Goal: Task Accomplishment & Management: Manage account settings

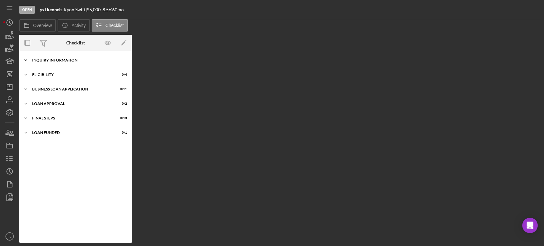
click at [47, 60] on div "INQUIRY INFORMATION" at bounding box center [78, 60] width 92 height 4
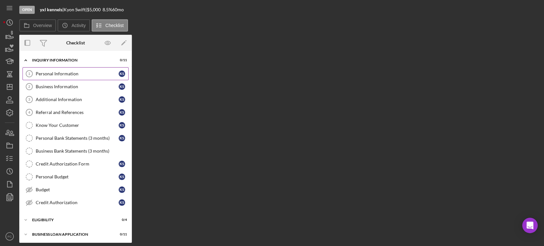
click at [50, 79] on link "Personal Information 1 Personal Information K S" at bounding box center [76, 73] width 106 height 13
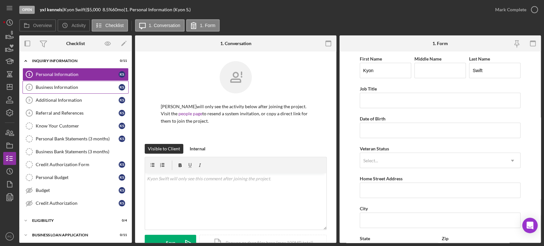
click at [69, 87] on div "Business Information" at bounding box center [77, 87] width 83 height 5
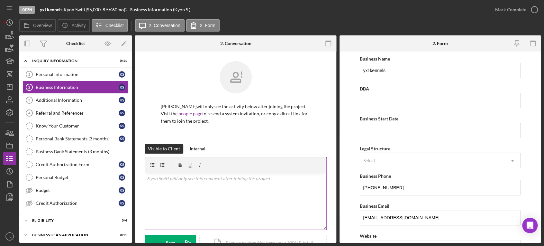
scroll to position [63, 0]
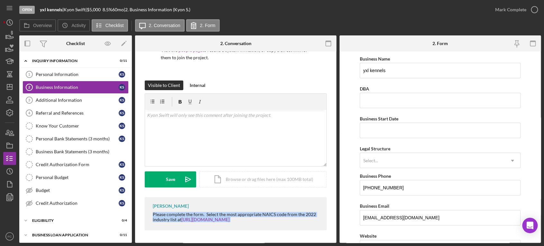
drag, startPoint x: 152, startPoint y: 214, endPoint x: 240, endPoint y: 221, distance: 88.0
click at [247, 221] on div "Please complete the form. Select the most appropriate NAICS code from the 2022 …" at bounding box center [236, 217] width 167 height 10
copy div "Please complete the form. Select the most appropriate NAICS code from the 2022 …"
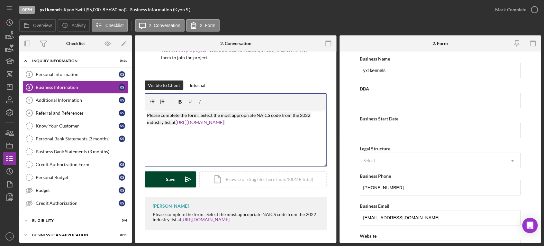
click at [164, 179] on button "Save Icon/icon-invite-send" at bounding box center [170, 179] width 51 height 16
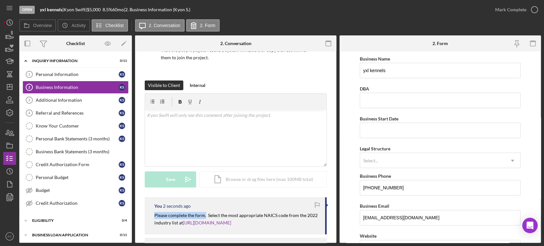
drag, startPoint x: 153, startPoint y: 213, endPoint x: 205, endPoint y: 214, distance: 52.4
click at [205, 214] on div "You 2 seconds ago Please complete the form. Select the most appropriate NAICS c…" at bounding box center [236, 215] width 182 height 37
copy mark "Please complete the form."
click at [58, 75] on div "Personal Information" at bounding box center [77, 74] width 83 height 5
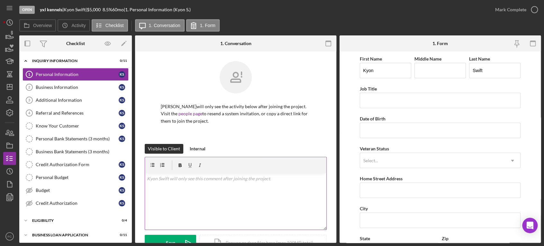
scroll to position [71, 0]
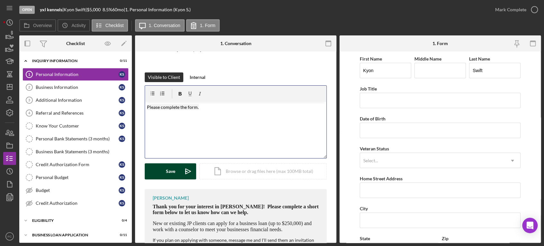
click at [164, 174] on button "Save Icon/icon-invite-send" at bounding box center [170, 171] width 51 height 16
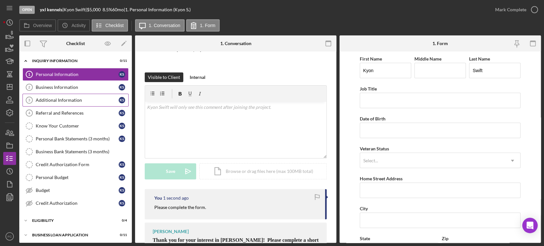
click at [62, 100] on div "Additional Information" at bounding box center [77, 99] width 83 height 5
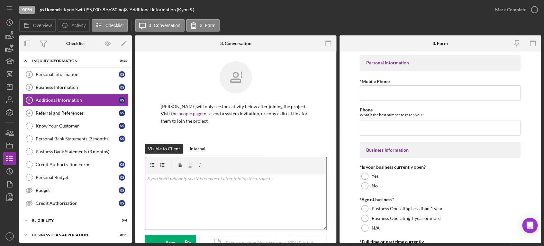
scroll to position [36, 0]
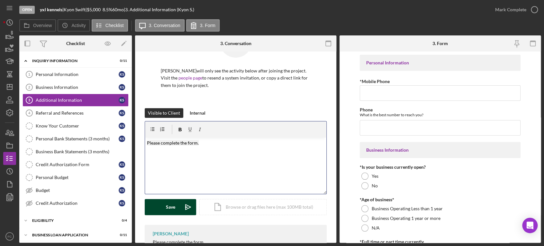
click at [164, 205] on button "Save Icon/icon-invite-send" at bounding box center [170, 207] width 51 height 16
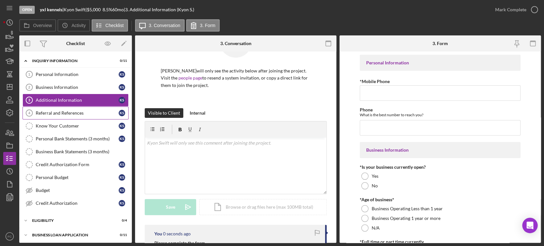
click at [54, 112] on div "Referral and References" at bounding box center [77, 112] width 83 height 5
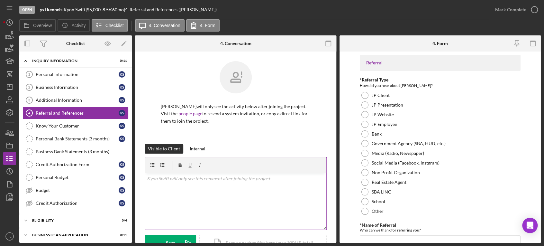
scroll to position [63, 0]
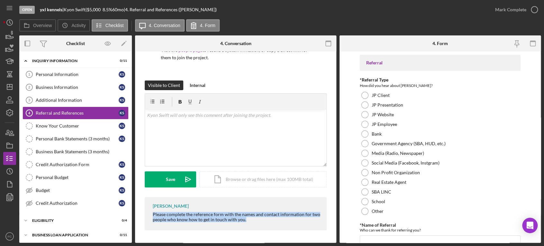
drag, startPoint x: 149, startPoint y: 212, endPoint x: 217, endPoint y: 213, distance: 68.5
click at [255, 221] on div "[PERSON_NAME] Please complete the reference form with the names and contact inf…" at bounding box center [236, 213] width 182 height 33
copy div "Please complete the reference form with the names and contact information for t…"
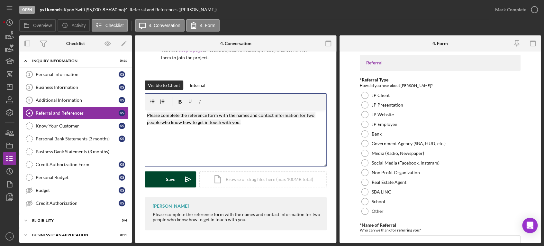
click at [177, 177] on button "Save Icon/icon-invite-send" at bounding box center [170, 179] width 51 height 16
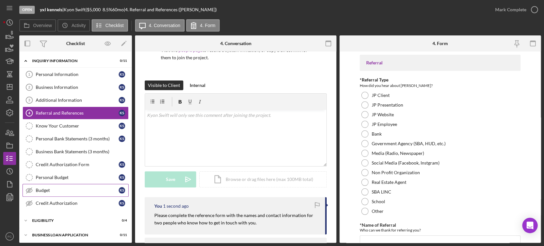
click at [43, 190] on div "Budget" at bounding box center [77, 189] width 83 height 5
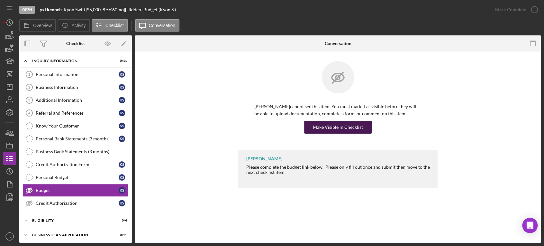
click at [316, 128] on div "Make Visible in Checklist" at bounding box center [338, 127] width 50 height 13
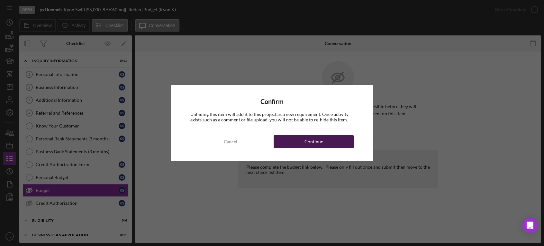
click at [310, 140] on div "Continue" at bounding box center [313, 141] width 19 height 13
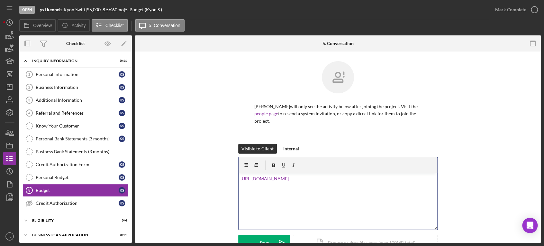
click at [239, 173] on div "v Color teal Color pink Remove color Add row above Add row below Add column bef…" at bounding box center [338, 201] width 199 height 56
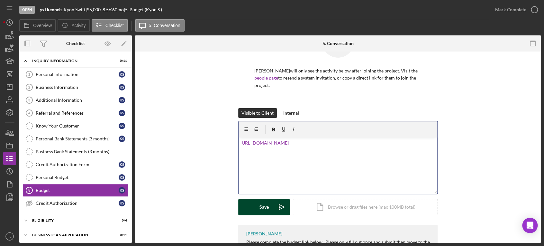
scroll to position [61, 0]
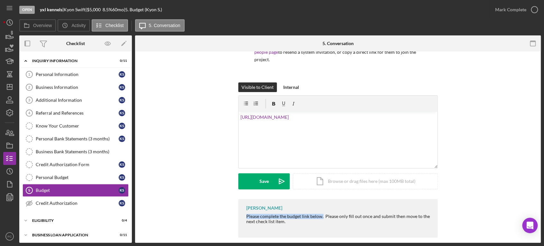
drag, startPoint x: 242, startPoint y: 208, endPoint x: 321, endPoint y: 208, distance: 79.4
click at [321, 208] on div "[PERSON_NAME] Please complete the budget link below. Please only fill out once …" at bounding box center [337, 218] width 199 height 38
copy div "Please complete the budget link below."
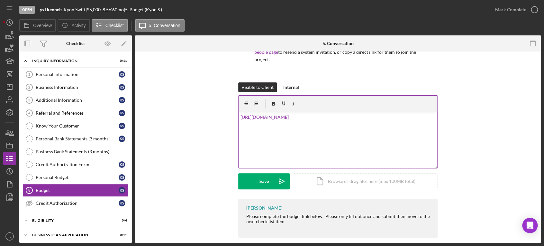
click at [238, 111] on div "v Color teal Color pink Remove color Add row above Add row below Add column bef…" at bounding box center [337, 131] width 199 height 73
click at [239, 112] on div "v Color teal Color pink Remove color Add row above Add row below Add column bef…" at bounding box center [338, 140] width 199 height 56
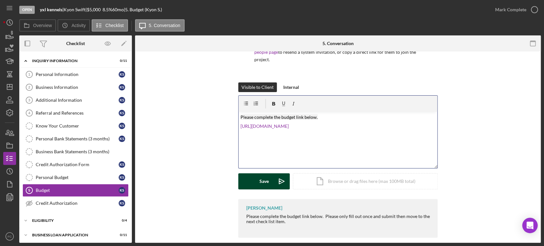
click at [251, 177] on button "Save Icon/icon-invite-send" at bounding box center [263, 181] width 51 height 16
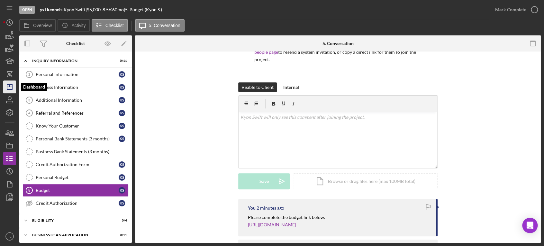
click at [9, 87] on line "button" at bounding box center [9, 87] width 5 height 0
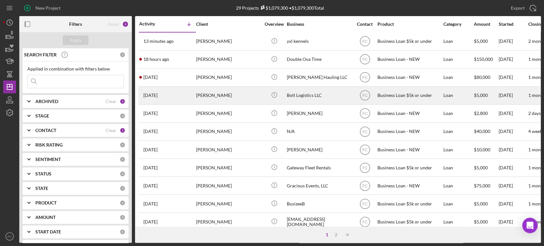
click at [184, 92] on div "[DATE] [PERSON_NAME]" at bounding box center [167, 95] width 56 height 17
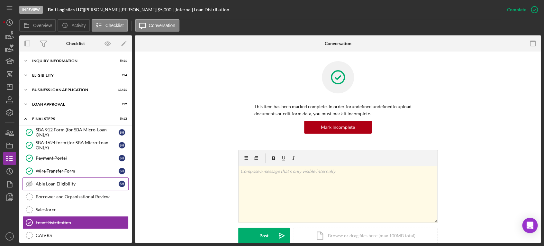
scroll to position [69, 0]
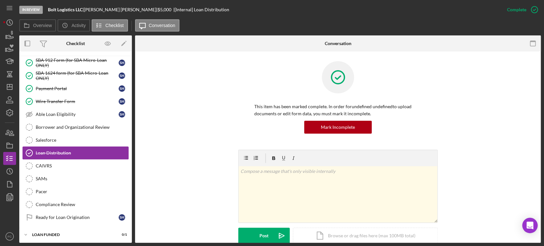
drag, startPoint x: 54, startPoint y: 151, endPoint x: 54, endPoint y: 148, distance: 3.6
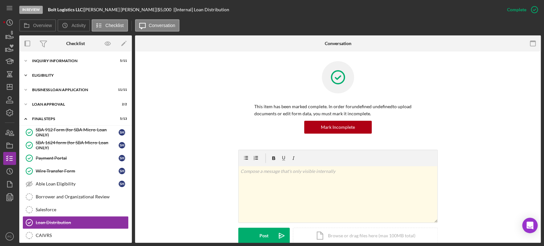
click at [48, 72] on div "Icon/Expander Eligibility 2 / 4" at bounding box center [75, 75] width 113 height 13
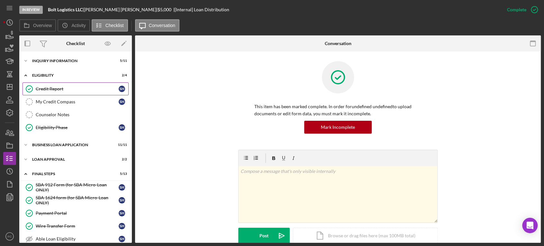
click at [63, 86] on div "Credit Report" at bounding box center [77, 88] width 83 height 5
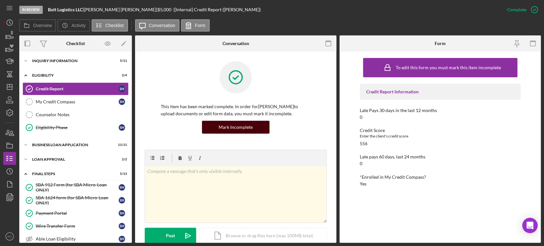
click at [234, 125] on div "Mark Incomplete" at bounding box center [236, 127] width 34 height 13
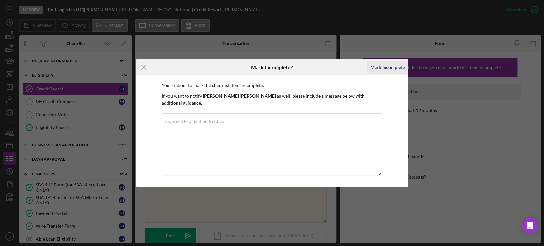
click at [376, 70] on div "Mark Incomplete" at bounding box center [387, 67] width 34 height 13
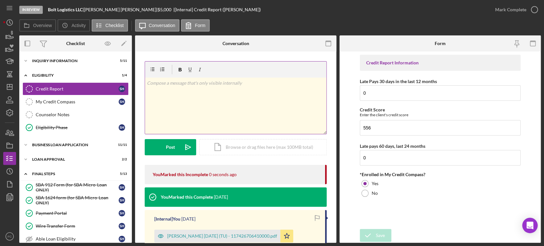
scroll to position [71, 0]
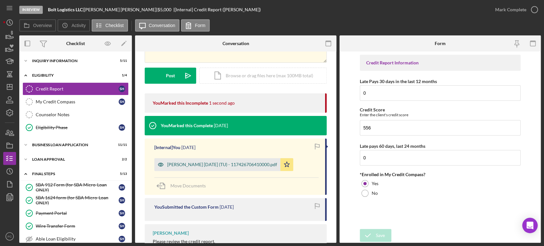
click at [190, 167] on div "[PERSON_NAME] [DATE] (TU) - 117426706410000.pdf" at bounding box center [222, 164] width 110 height 5
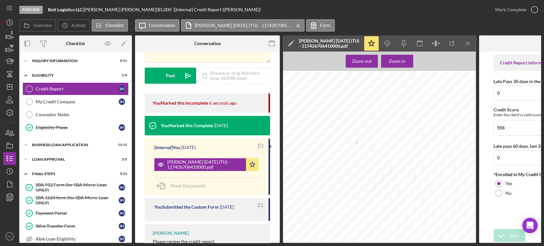
drag, startPoint x: 367, startPoint y: 133, endPoint x: 357, endPoint y: 143, distance: 14.1
click at [357, 143] on span "$2,475,694" at bounding box center [355, 142] width 13 height 3
click at [536, 7] on icon "button" at bounding box center [534, 10] width 16 height 16
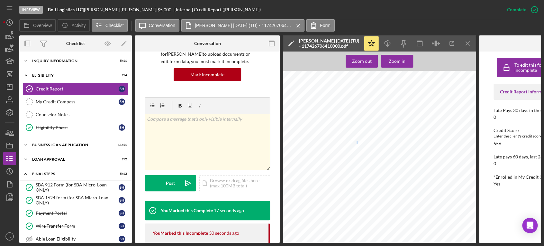
scroll to position [24, 0]
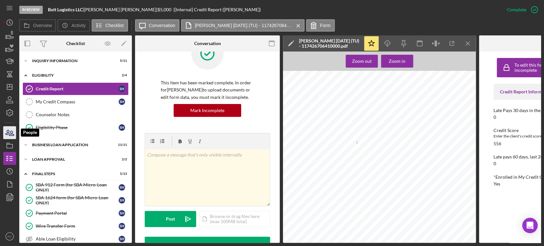
click at [13, 134] on icon "button" at bounding box center [11, 133] width 5 height 5
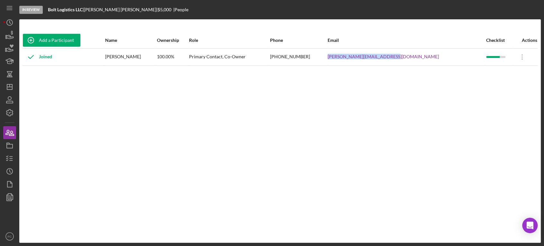
drag, startPoint x: 375, startPoint y: 57, endPoint x: 442, endPoint y: 59, distance: 67.2
click at [442, 59] on tr "Joined [PERSON_NAME] 100.00% Primary Contact, Co-Owner [PHONE_NUMBER] [PERSON_N…" at bounding box center [280, 56] width 515 height 17
copy tr "[PERSON_NAME][EMAIL_ADDRESS][DOMAIN_NAME]"
drag, startPoint x: 319, startPoint y: 56, endPoint x: 355, endPoint y: 56, distance: 35.7
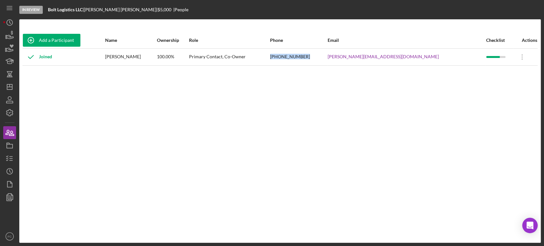
click at [355, 56] on tr "Joined [PERSON_NAME] 100.00% Primary Contact, Co-Owner [PHONE_NUMBER] [PERSON_N…" at bounding box center [280, 56] width 515 height 17
copy tr "[PHONE_NUMBER]"
click at [398, 68] on div "Add a Participant Name Ownership Role Phone Email Checklist Actions Joined [PER…" at bounding box center [279, 130] width 521 height 197
drag, startPoint x: 373, startPoint y: 59, endPoint x: 436, endPoint y: 56, distance: 63.1
click at [436, 56] on tr "Joined [PERSON_NAME] 100.00% Primary Contact, Co-Owner [PHONE_NUMBER] [PERSON_N…" at bounding box center [280, 56] width 515 height 17
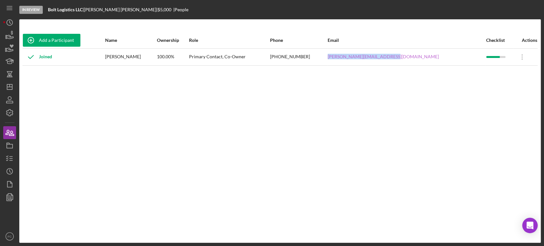
copy tr "[PERSON_NAME][EMAIL_ADDRESS][DOMAIN_NAME]"
click at [12, 89] on icon "Icon/Dashboard" at bounding box center [10, 87] width 16 height 16
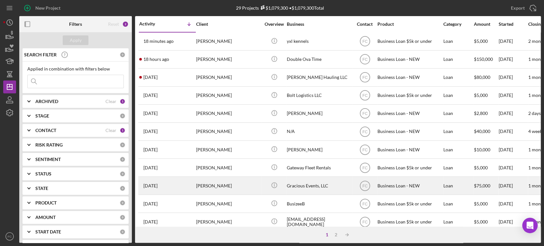
click at [174, 186] on div "[DATE] [PERSON_NAME]" at bounding box center [167, 185] width 56 height 17
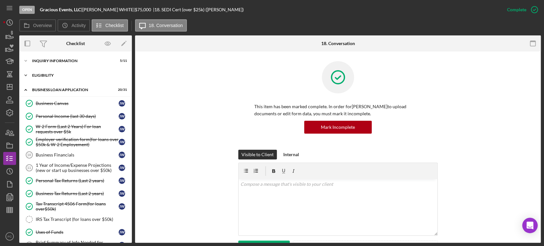
click at [55, 77] on div "Icon/Expander ELIGIBILITY 1 / 4" at bounding box center [75, 75] width 113 height 13
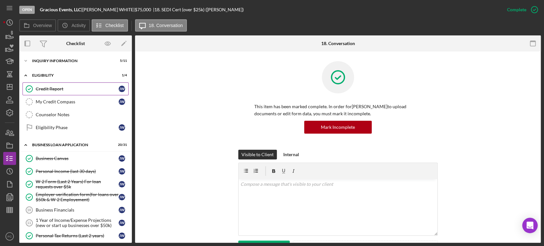
click at [54, 89] on div "Credit Report" at bounding box center [77, 88] width 83 height 5
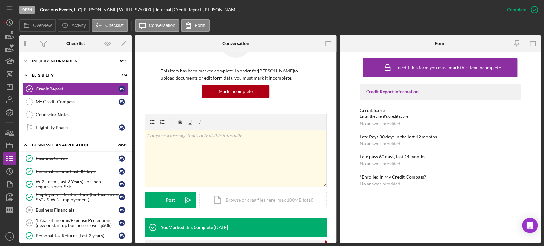
scroll to position [143, 0]
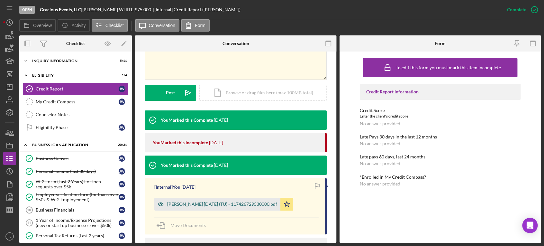
click at [190, 204] on div "[PERSON_NAME] [DATE] (TU) - 117426729530000.pdf" at bounding box center [222, 203] width 110 height 5
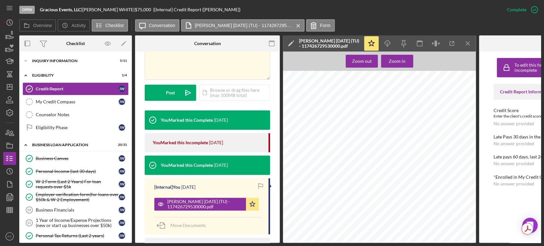
scroll to position [107, 0]
click at [386, 41] on icon "button" at bounding box center [386, 43] width 5 height 4
click at [8, 100] on icon "button" at bounding box center [10, 100] width 16 height 16
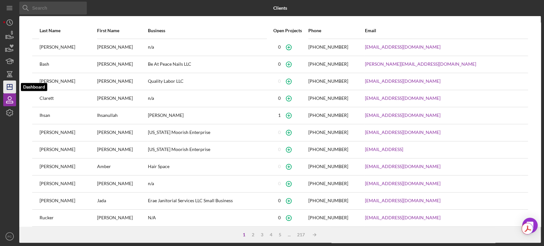
click at [8, 88] on icon "Icon/Dashboard" at bounding box center [10, 87] width 16 height 16
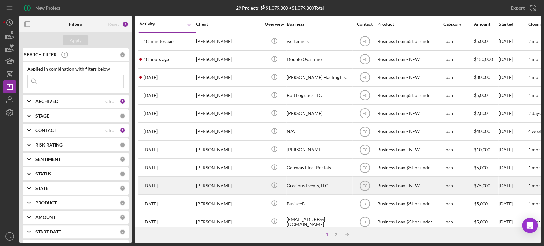
click at [176, 185] on div "[DATE] [PERSON_NAME]" at bounding box center [167, 185] width 56 height 17
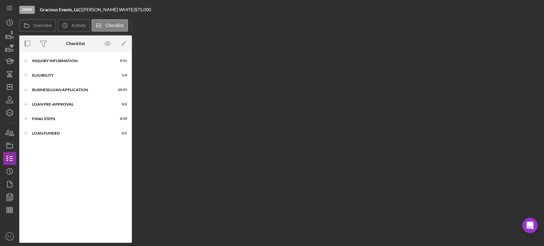
scroll to position [122, 0]
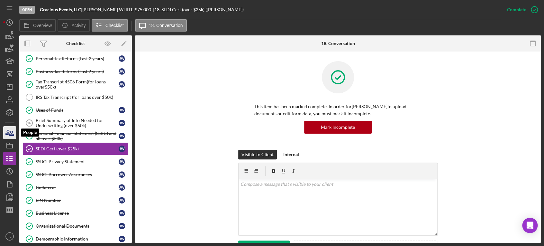
click at [11, 135] on icon "button" at bounding box center [11, 133] width 5 height 5
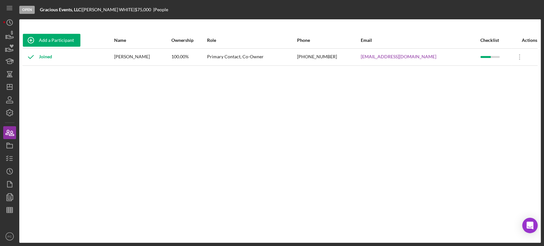
drag, startPoint x: 118, startPoint y: 56, endPoint x: 161, endPoint y: 59, distance: 42.9
click at [161, 59] on tr "Joined [PERSON_NAME] 100.00% Primary Contact, Co-Owner [PHONE_NUMBER] [EMAIL_AD…" at bounding box center [280, 56] width 515 height 17
drag, startPoint x: 145, startPoint y: 70, endPoint x: 122, endPoint y: 63, distance: 24.2
click at [144, 69] on div "Add a Participant Name Ownership Role Phone Email Checklist Actions Joined [PER…" at bounding box center [279, 130] width 521 height 197
drag, startPoint x: 121, startPoint y: 56, endPoint x: 161, endPoint y: 56, distance: 40.5
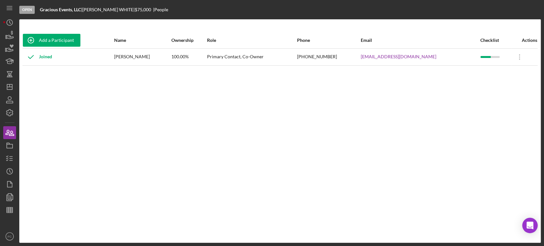
click at [161, 56] on div "[PERSON_NAME]" at bounding box center [142, 57] width 56 height 16
copy div "[PERSON_NAME]"
drag, startPoint x: 319, startPoint y: 54, endPoint x: 352, endPoint y: 56, distance: 33.1
click at [352, 56] on div "[PHONE_NUMBER]" at bounding box center [328, 57] width 63 height 16
copy div "[PHONE_NUMBER]"
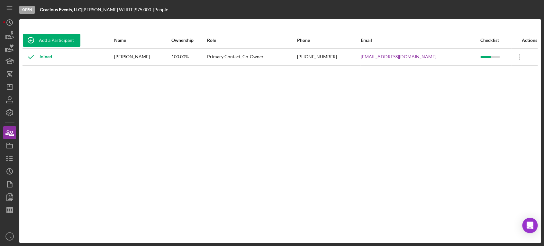
click at [374, 105] on div "Add a Participant Name Ownership Role Phone Email Checklist Actions Joined [PER…" at bounding box center [279, 130] width 521 height 197
drag, startPoint x: 373, startPoint y: 58, endPoint x: 433, endPoint y: 58, distance: 59.8
click at [433, 58] on tr "Joined [PERSON_NAME] 100.00% Primary Contact, Co-Owner [PHONE_NUMBER] [EMAIL_AD…" at bounding box center [280, 56] width 515 height 17
click at [12, 84] on polygon "button" at bounding box center [9, 86] width 5 height 5
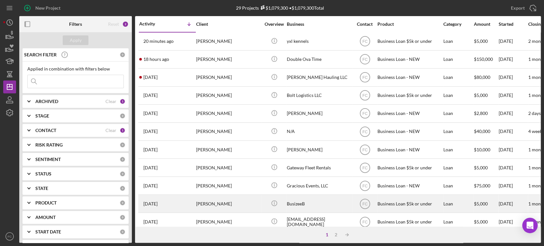
click at [235, 201] on div "[PERSON_NAME]" at bounding box center [228, 203] width 64 height 17
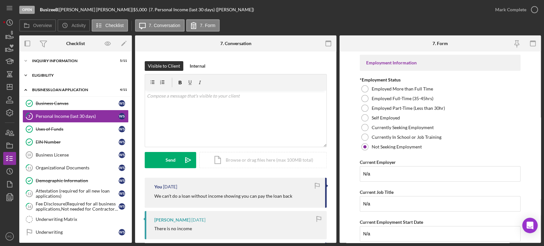
drag, startPoint x: 60, startPoint y: 74, endPoint x: 39, endPoint y: 79, distance: 22.1
click at [39, 79] on div "Icon/Expander Eligibility 2 / 4" at bounding box center [75, 75] width 113 height 13
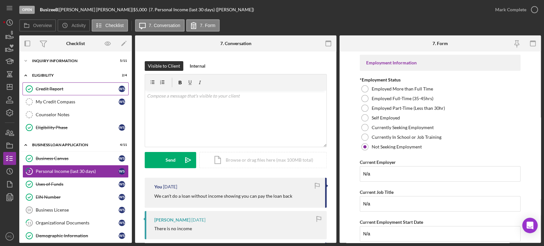
click at [48, 87] on div "Credit Report" at bounding box center [77, 88] width 83 height 5
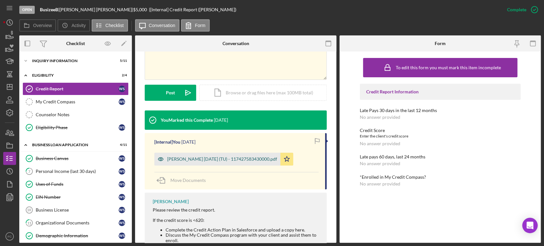
click at [213, 154] on div "[PERSON_NAME] [DATE] (TU) - 117427583430000.pdf" at bounding box center [217, 158] width 126 height 13
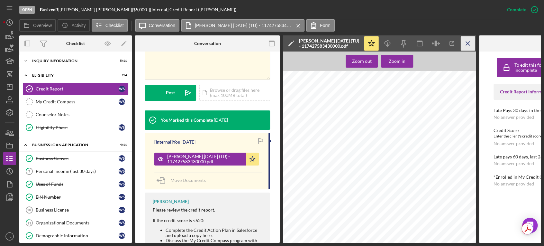
click at [465, 41] on icon "Icon/Menu Close" at bounding box center [468, 43] width 14 height 14
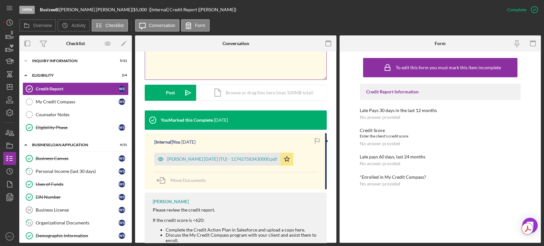
scroll to position [36, 0]
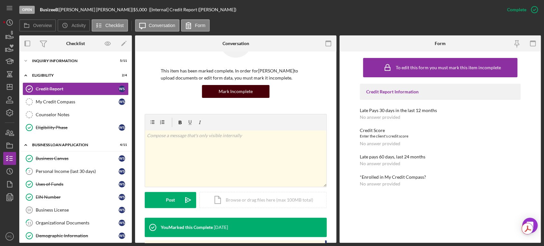
click at [232, 92] on div "Mark Incomplete" at bounding box center [236, 91] width 34 height 13
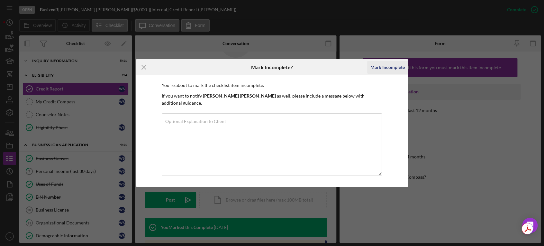
click at [392, 71] on div "Mark Incomplete" at bounding box center [387, 67] width 34 height 13
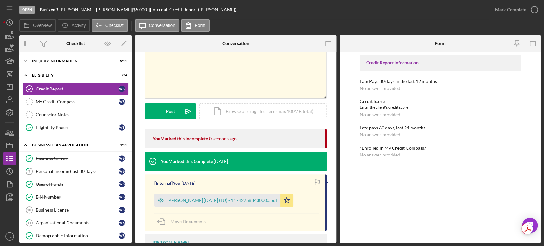
scroll to position [0, 0]
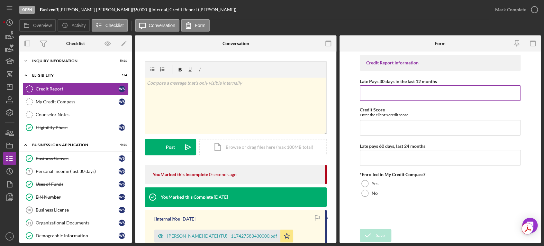
click at [373, 92] on input "Late Pays 30 days in the last 12 months" at bounding box center [440, 92] width 161 height 15
type input "575"
click at [387, 129] on input "Credit Score" at bounding box center [440, 127] width 161 height 15
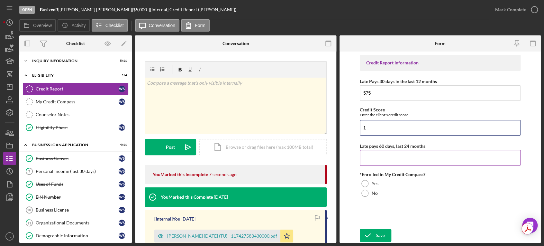
type input "1"
click at [383, 157] on input "Late pays 60 days, last 24 months" at bounding box center [440, 157] width 161 height 15
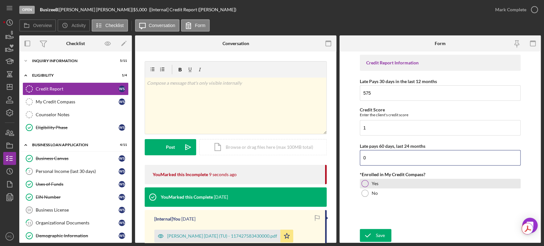
type input "0"
click at [364, 183] on div at bounding box center [364, 183] width 7 height 7
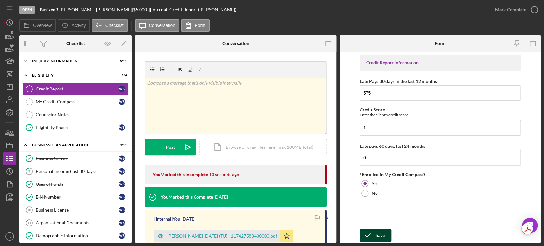
click at [370, 232] on icon "submit" at bounding box center [368, 235] width 16 height 16
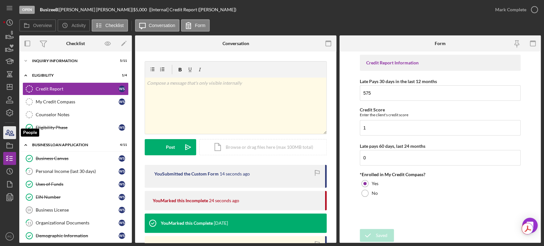
click at [7, 133] on icon "button" at bounding box center [8, 132] width 4 height 5
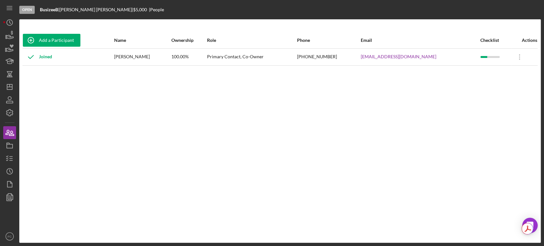
drag, startPoint x: 128, startPoint y: 56, endPoint x: 160, endPoint y: 54, distance: 32.2
click at [160, 54] on div "[PERSON_NAME]" at bounding box center [142, 57] width 56 height 16
drag, startPoint x: 327, startPoint y: 56, endPoint x: 367, endPoint y: 56, distance: 40.8
click at [360, 57] on div "[PHONE_NUMBER]" at bounding box center [328, 57] width 63 height 16
drag, startPoint x: 386, startPoint y: 61, endPoint x: 384, endPoint y: 58, distance: 3.8
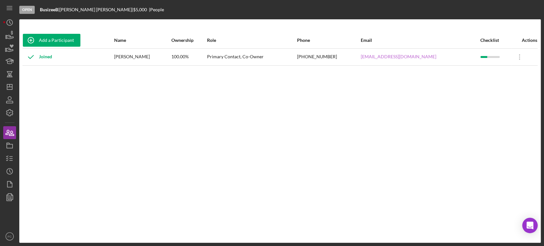
click at [385, 60] on div "[EMAIL_ADDRESS][DOMAIN_NAME]" at bounding box center [420, 57] width 119 height 16
drag, startPoint x: 383, startPoint y: 56, endPoint x: 434, endPoint y: 56, distance: 50.5
click at [434, 56] on tr "Joined [PERSON_NAME] 100.00% Primary Contact, Co-Owner [PHONE_NUMBER] [EMAIL_AD…" at bounding box center [280, 56] width 515 height 17
click at [13, 85] on icon "Icon/Dashboard" at bounding box center [10, 87] width 16 height 16
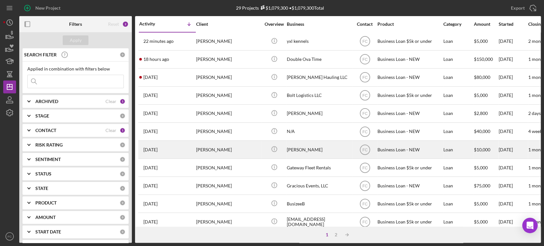
click at [235, 147] on div "[PERSON_NAME]" at bounding box center [228, 149] width 64 height 17
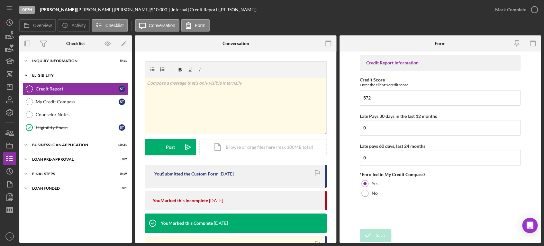
click at [36, 77] on div "Icon/Expander ELIGIBILITY 1 / 4" at bounding box center [75, 75] width 113 height 13
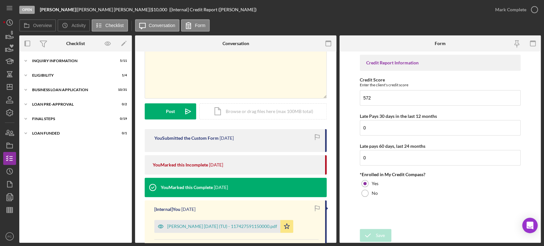
scroll to position [107, 0]
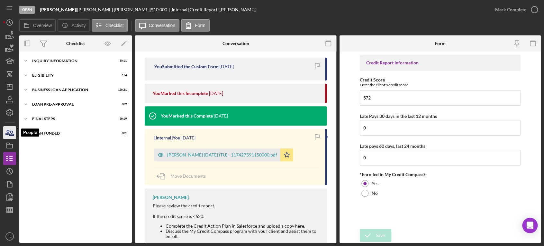
click at [9, 132] on icon "button" at bounding box center [10, 132] width 16 height 16
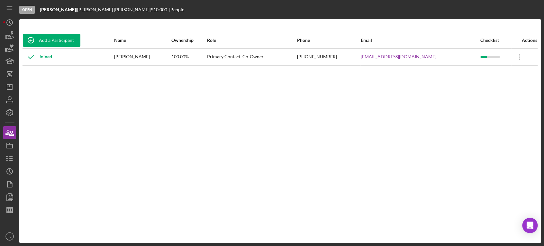
drag, startPoint x: 127, startPoint y: 56, endPoint x: 155, endPoint y: 56, distance: 28.0
click at [160, 57] on div "[PERSON_NAME]" at bounding box center [142, 57] width 56 height 16
drag, startPoint x: 329, startPoint y: 56, endPoint x: 364, endPoint y: 60, distance: 34.3
click at [360, 60] on td "[PHONE_NUMBER]" at bounding box center [329, 56] width 64 height 17
click at [416, 61] on div "[EMAIL_ADDRESS][DOMAIN_NAME]" at bounding box center [420, 57] width 119 height 16
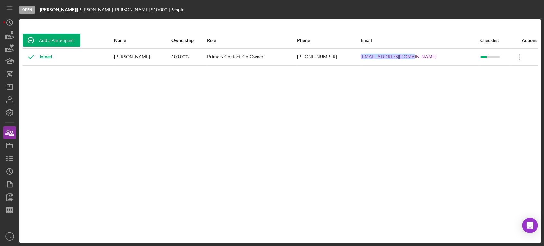
drag, startPoint x: 386, startPoint y: 56, endPoint x: 431, endPoint y: 56, distance: 45.3
click at [435, 59] on tr "Joined [PERSON_NAME] 100.00% Primary Contact, Co-Owner [PHONE_NUMBER] [EMAIL_AD…" at bounding box center [280, 56] width 515 height 17
click at [8, 84] on polygon "button" at bounding box center [9, 86] width 5 height 5
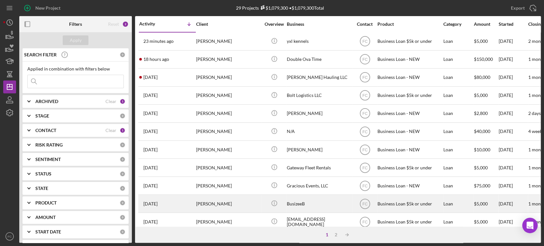
scroll to position [36, 0]
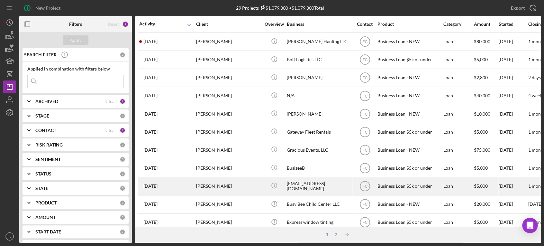
click at [249, 187] on div "[PERSON_NAME]" at bounding box center [228, 185] width 64 height 17
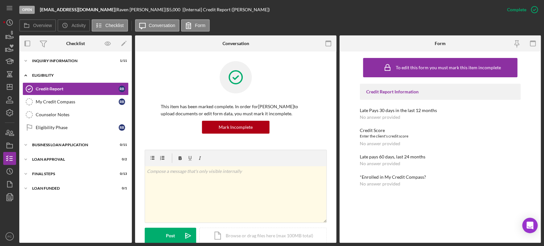
click at [59, 76] on div "Eligibility" at bounding box center [78, 75] width 92 height 4
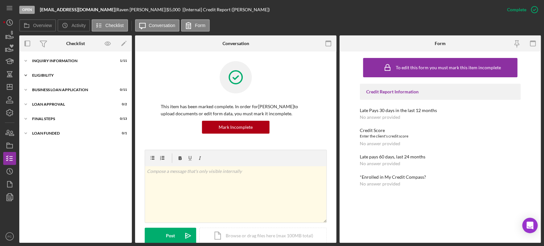
click at [41, 78] on div "Icon/Expander Eligibility 1 / 4" at bounding box center [75, 75] width 113 height 13
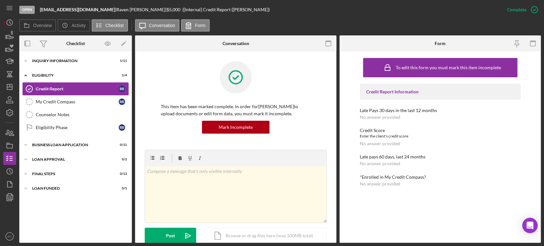
click at [55, 91] on link "Credit Report Credit Report R B" at bounding box center [76, 88] width 106 height 13
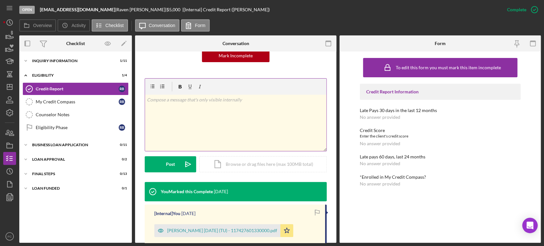
scroll to position [143, 0]
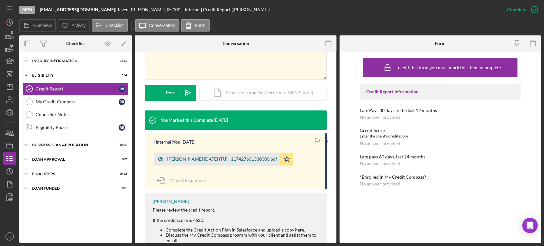
click at [203, 159] on div "[PERSON_NAME] [DATE] (TU) - 117427601330000.pdf" at bounding box center [222, 158] width 110 height 5
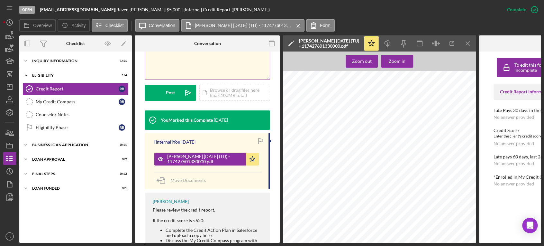
scroll to position [43, 0]
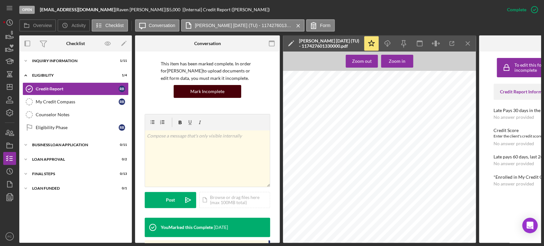
click at [196, 89] on div "Mark Incomplete" at bounding box center [207, 91] width 34 height 13
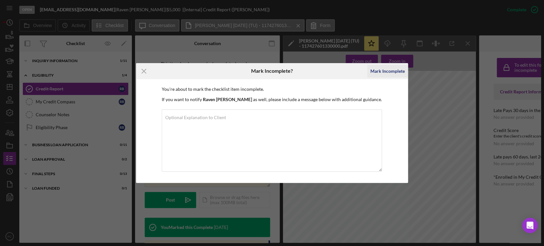
click at [377, 69] on div "Mark Incomplete" at bounding box center [387, 71] width 34 height 13
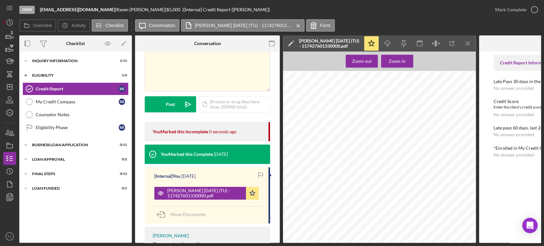
scroll to position [0, 0]
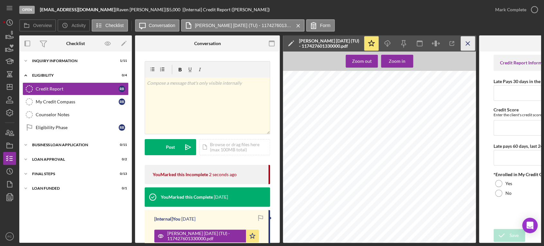
click at [463, 43] on icon "Icon/Menu Close" at bounding box center [468, 43] width 14 height 14
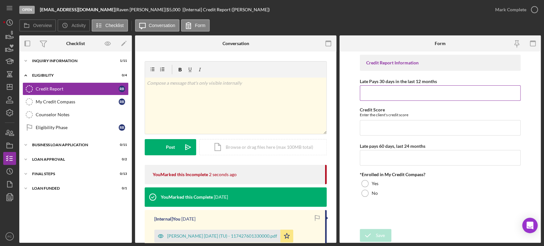
click at [395, 95] on input "Late Pays 30 days in the last 12 months" at bounding box center [440, 92] width 161 height 15
type input "5"
type input "1"
click at [375, 132] on input "Credit Score" at bounding box center [440, 127] width 161 height 15
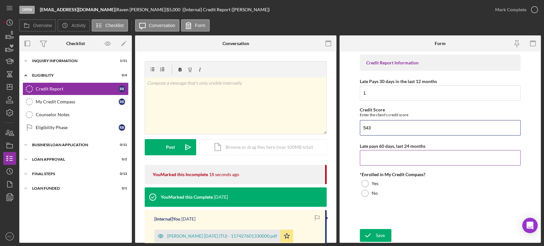
type input "543"
click at [369, 162] on input "Late pays 60 days, last 24 months" at bounding box center [440, 157] width 161 height 15
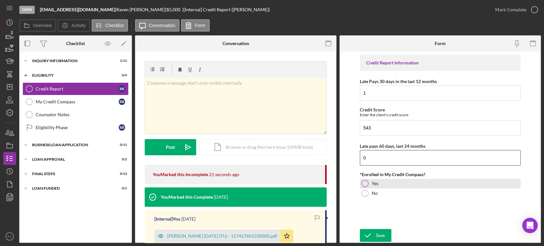
type input "0"
click at [366, 183] on div at bounding box center [364, 183] width 7 height 7
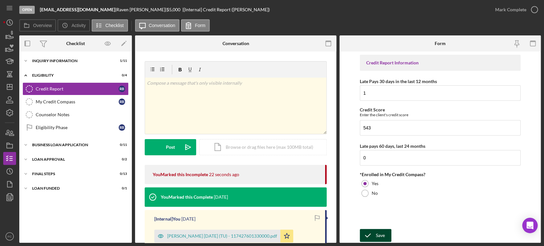
click at [365, 234] on icon "submit" at bounding box center [368, 235] width 16 height 16
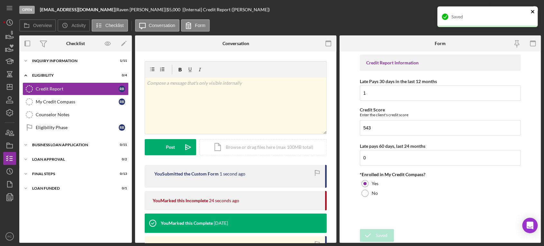
click at [534, 10] on icon "close" at bounding box center [532, 11] width 5 height 5
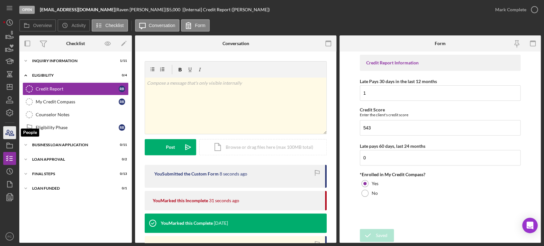
click at [8, 131] on icon "button" at bounding box center [10, 132] width 16 height 16
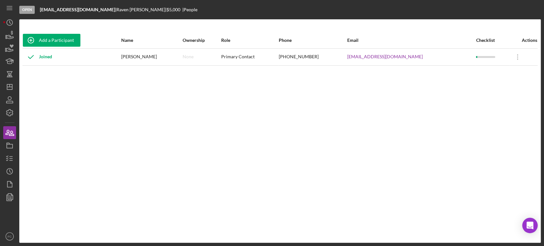
drag, startPoint x: 156, startPoint y: 68, endPoint x: 152, endPoint y: 65, distance: 4.8
drag, startPoint x: 152, startPoint y: 65, endPoint x: 134, endPoint y: 56, distance: 20.0
click at [121, 56] on div "Joined" at bounding box center [72, 57] width 98 height 16
drag, startPoint x: 139, startPoint y: 56, endPoint x: 161, endPoint y: 56, distance: 22.2
click at [161, 56] on tr "Joined [PERSON_NAME] None Primary Contact [PHONE_NUMBER] [EMAIL_ADDRESS][DOMAIN…" at bounding box center [280, 56] width 515 height 17
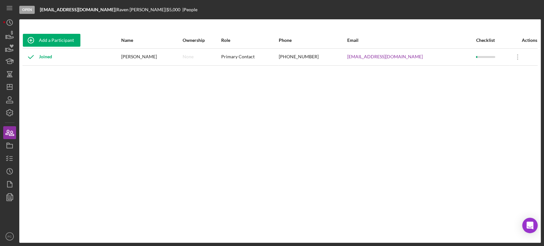
click at [121, 61] on div "Joined" at bounding box center [72, 57] width 98 height 16
drag, startPoint x: 139, startPoint y: 57, endPoint x: 168, endPoint y: 57, distance: 29.9
click at [168, 57] on div "[PERSON_NAME]" at bounding box center [151, 57] width 61 height 16
drag, startPoint x: 283, startPoint y: 73, endPoint x: 289, endPoint y: 66, distance: 8.9
click at [284, 73] on div "Add a Participant Name Ownership Role Phone Email Checklist Actions Joined [PER…" at bounding box center [279, 130] width 521 height 197
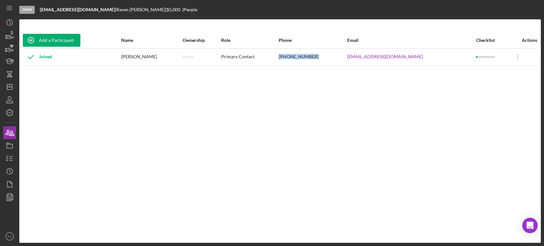
drag, startPoint x: 307, startPoint y: 55, endPoint x: 344, endPoint y: 53, distance: 37.0
click at [344, 53] on tr "Joined [PERSON_NAME] None Primary Contact [PHONE_NUMBER] [EMAIL_ADDRESS][DOMAIN…" at bounding box center [280, 56] width 515 height 17
click at [362, 81] on div "Add a Participant Name Ownership Role Phone Email Checklist Actions Joined [PER…" at bounding box center [279, 130] width 521 height 197
drag, startPoint x: 373, startPoint y: 55, endPoint x: 418, endPoint y: 56, distance: 45.0
click at [418, 56] on tr "Joined [PERSON_NAME] None Primary Contact [PHONE_NUMBER] [EMAIL_ADDRESS][DOMAIN…" at bounding box center [280, 56] width 515 height 17
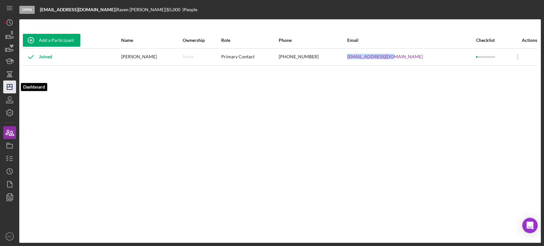
click at [5, 87] on icon "Icon/Dashboard" at bounding box center [10, 87] width 16 height 16
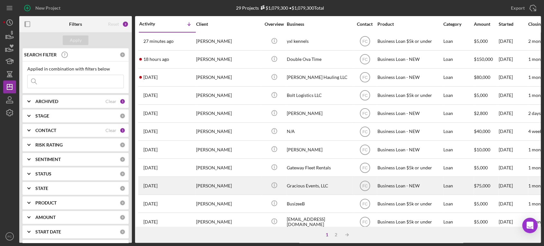
click at [234, 185] on div "[PERSON_NAME]" at bounding box center [228, 185] width 64 height 17
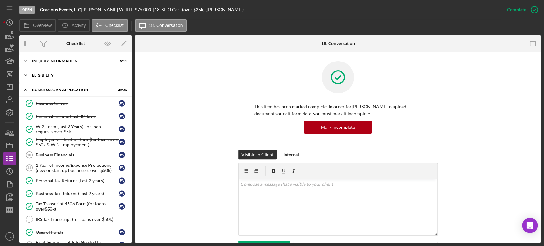
click at [51, 77] on div "ELIGIBILITY" at bounding box center [78, 75] width 92 height 4
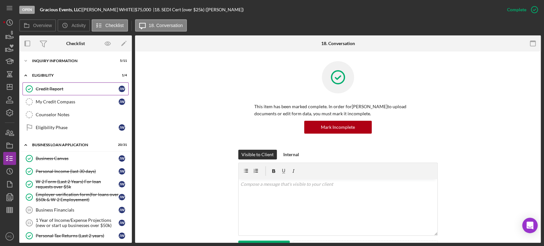
click at [49, 87] on div "Credit Report" at bounding box center [77, 88] width 83 height 5
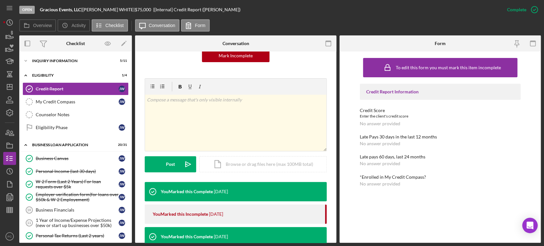
scroll to position [143, 0]
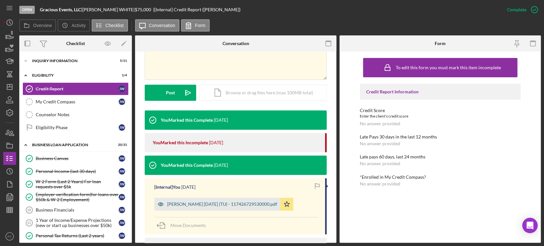
click at [204, 205] on div "[PERSON_NAME] [DATE] (TU) - 117426729530000.pdf" at bounding box center [222, 203] width 110 height 5
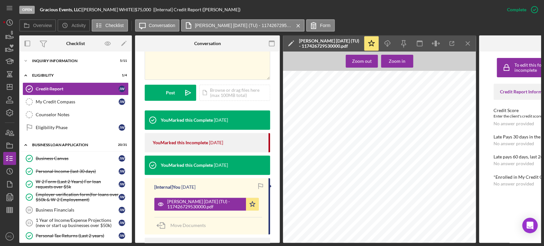
scroll to position [107, 0]
drag, startPoint x: 11, startPoint y: 87, endPoint x: 5, endPoint y: 87, distance: 5.8
click at [5, 87] on icon "Icon/Dashboard" at bounding box center [10, 87] width 16 height 16
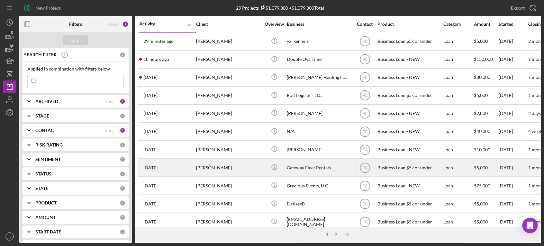
scroll to position [36, 0]
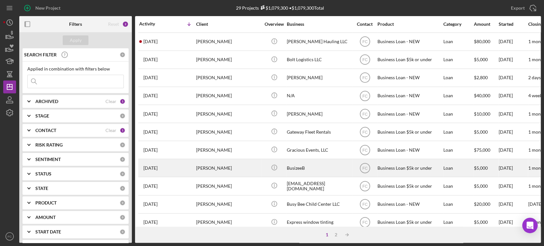
click at [237, 171] on div "[PERSON_NAME]" at bounding box center [228, 167] width 64 height 17
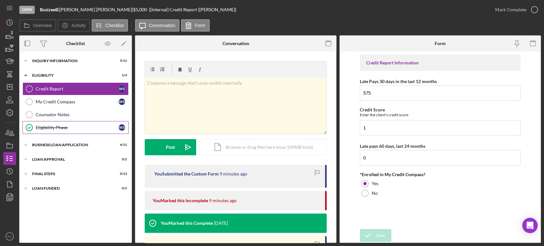
click at [50, 125] on div "Eligibility Phase" at bounding box center [77, 127] width 83 height 5
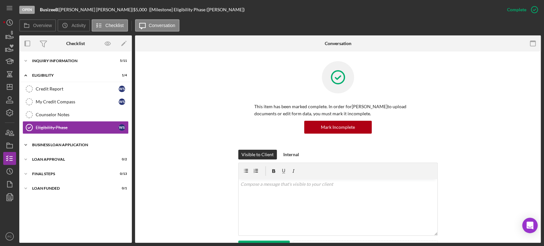
click at [58, 145] on div "BUSINESS LOAN APPLICATION" at bounding box center [78, 145] width 92 height 4
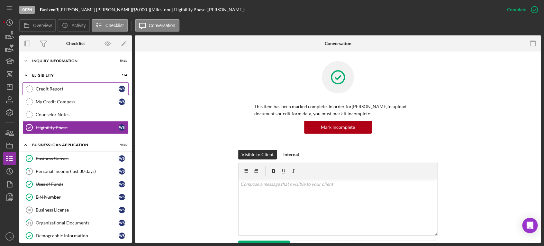
click at [56, 84] on link "Credit Report Credit Report W S" at bounding box center [76, 88] width 106 height 13
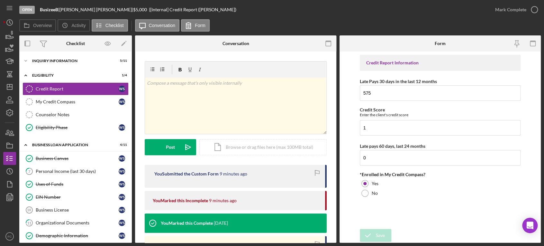
scroll to position [36, 0]
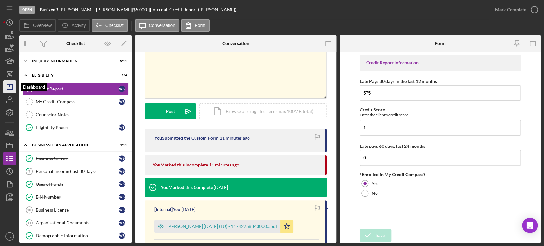
click at [10, 86] on line "button" at bounding box center [10, 85] width 0 height 3
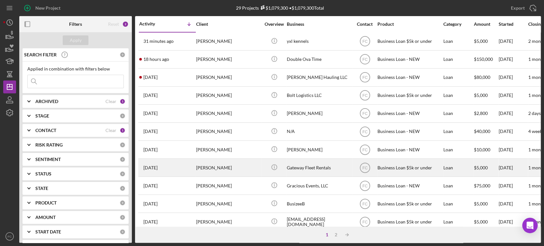
scroll to position [36, 0]
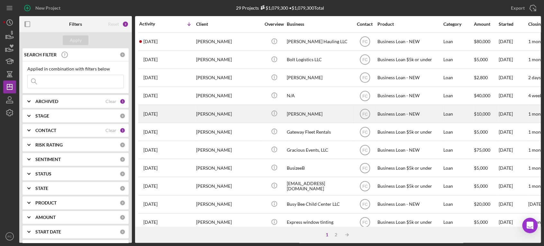
click at [231, 114] on div "[PERSON_NAME]" at bounding box center [228, 113] width 64 height 17
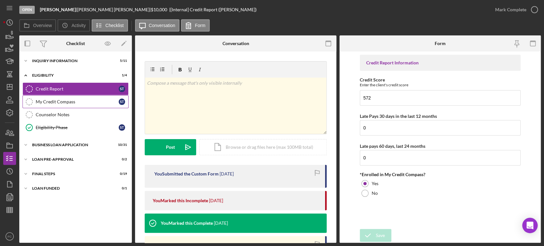
click at [64, 102] on div "My Credit Compass" at bounding box center [77, 101] width 83 height 5
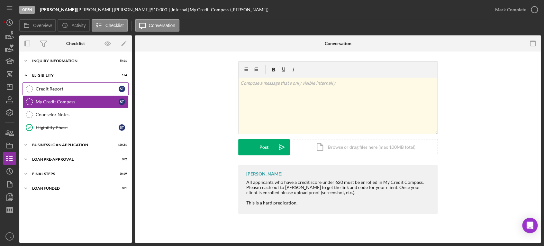
click at [69, 88] on div "Credit Report" at bounding box center [77, 88] width 83 height 5
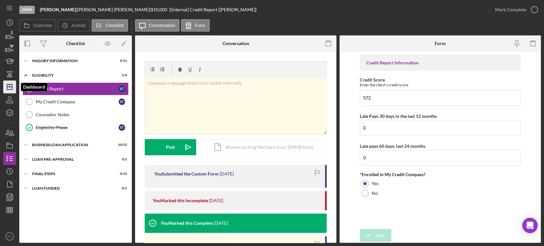
click at [9, 90] on icon "Icon/Dashboard" at bounding box center [10, 87] width 16 height 16
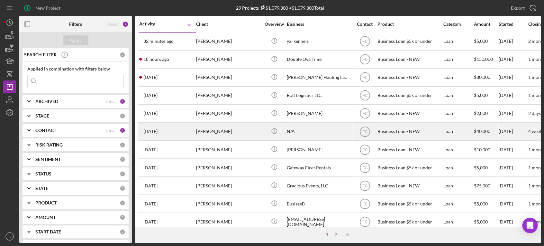
scroll to position [36, 0]
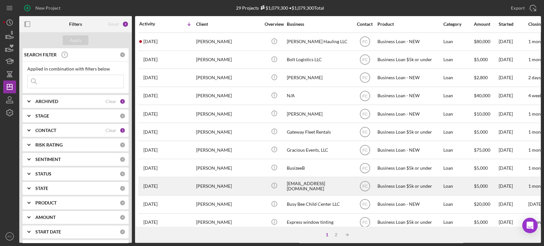
click at [179, 181] on div "[DATE] [PERSON_NAME]" at bounding box center [167, 185] width 56 height 17
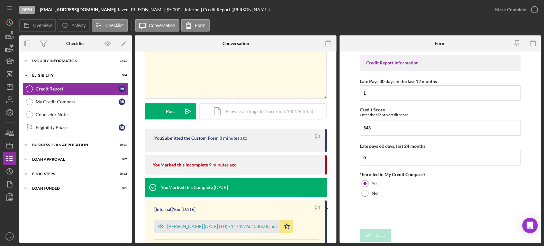
scroll to position [71, 0]
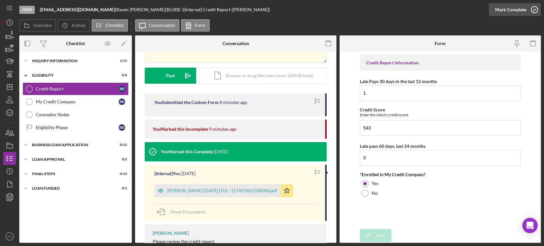
click at [534, 9] on icon "button" at bounding box center [534, 10] width 16 height 16
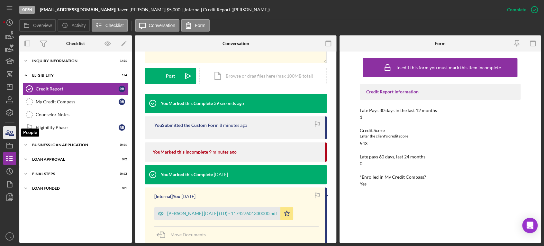
click at [10, 136] on icon "button" at bounding box center [10, 132] width 16 height 16
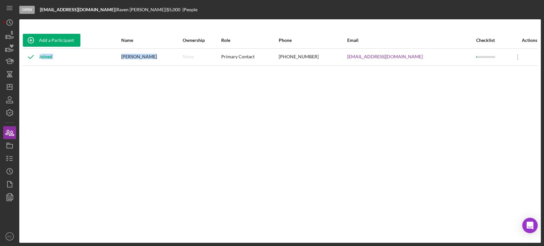
drag, startPoint x: 137, startPoint y: 56, endPoint x: 167, endPoint y: 58, distance: 30.0
click at [167, 58] on tr "Joined [PERSON_NAME] None Primary Contact [PHONE_NUMBER] [EMAIL_ADDRESS][DOMAIN…" at bounding box center [280, 56] width 515 height 17
drag, startPoint x: 161, startPoint y: 69, endPoint x: 152, endPoint y: 64, distance: 10.7
click at [159, 69] on div "Add a Participant Name Ownership Role Phone Email Checklist Actions Joined [PER…" at bounding box center [279, 130] width 521 height 197
drag, startPoint x: 138, startPoint y: 54, endPoint x: 165, endPoint y: 56, distance: 27.1
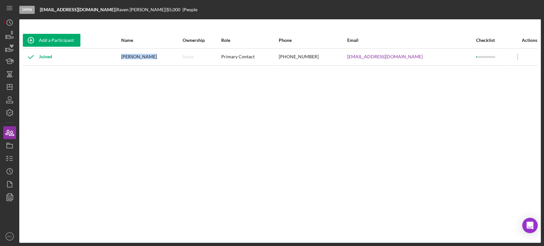
click at [167, 57] on td "[PERSON_NAME]" at bounding box center [151, 56] width 61 height 17
drag, startPoint x: 372, startPoint y: 55, endPoint x: 422, endPoint y: 59, distance: 49.6
click at [422, 59] on tr "Joined [PERSON_NAME] None Primary Contact [PHONE_NUMBER] [EMAIL_ADDRESS][DOMAIN…" at bounding box center [280, 56] width 515 height 17
click at [11, 88] on icon "Icon/Dashboard" at bounding box center [10, 87] width 16 height 16
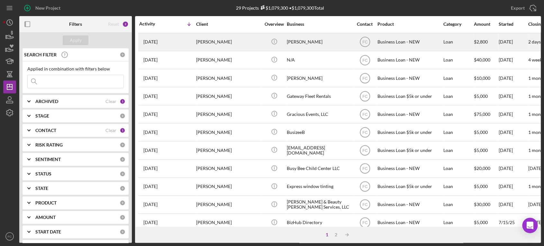
scroll to position [107, 0]
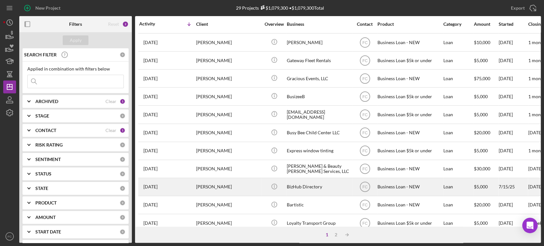
click at [227, 180] on div "[PERSON_NAME]" at bounding box center [228, 186] width 64 height 17
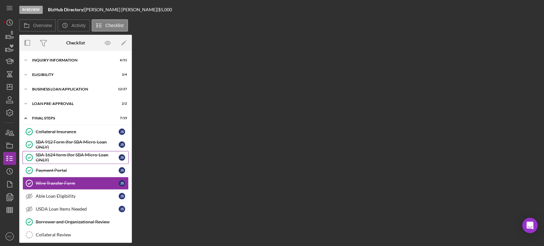
scroll to position [36, 0]
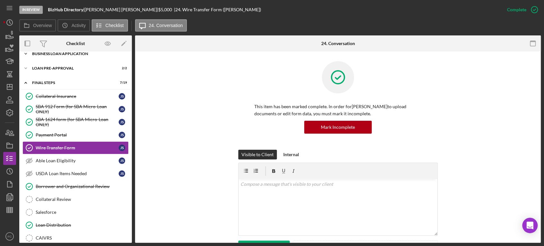
click at [68, 59] on div "Icon/Expander BUSINESS LOAN APPLICATION 12 / 27" at bounding box center [75, 53] width 113 height 13
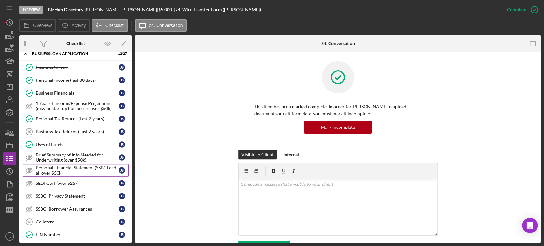
scroll to position [72, 0]
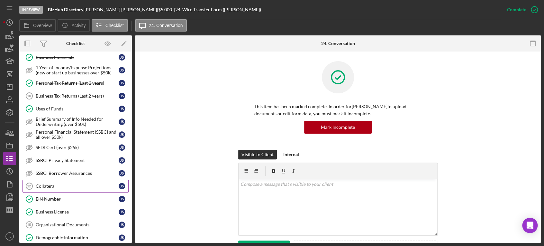
click at [50, 183] on div "Collateral" at bounding box center [77, 185] width 83 height 5
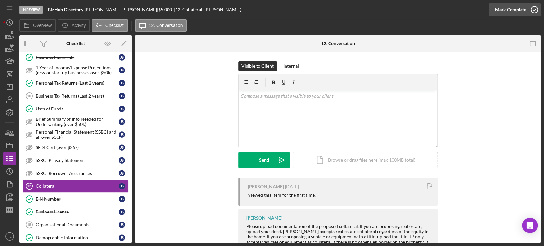
click at [534, 9] on icon "button" at bounding box center [534, 10] width 16 height 16
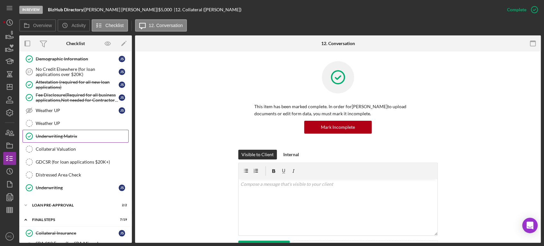
scroll to position [286, 0]
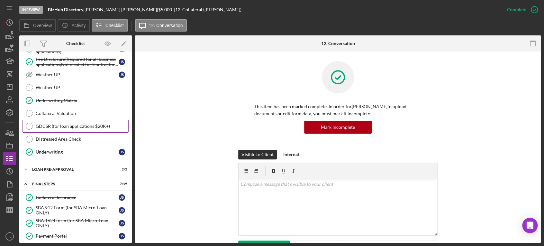
drag, startPoint x: 64, startPoint y: 127, endPoint x: 71, endPoint y: 123, distance: 7.7
drag, startPoint x: 71, startPoint y: 123, endPoint x: 193, endPoint y: 146, distance: 124.3
click at [193, 146] on div "This item has been marked complete. In order for [PERSON_NAME] to upload docume…" at bounding box center [338, 105] width 386 height 88
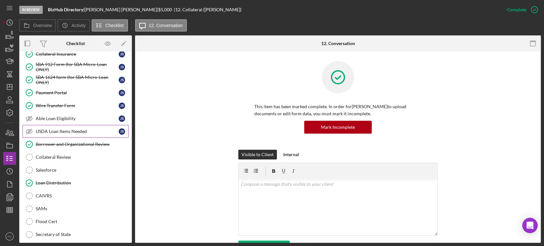
scroll to position [496, 0]
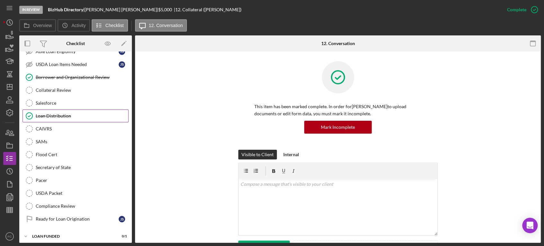
click at [65, 114] on div "Loan Distribution" at bounding box center [82, 115] width 93 height 5
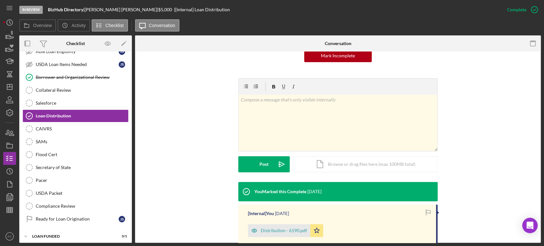
scroll to position [143, 0]
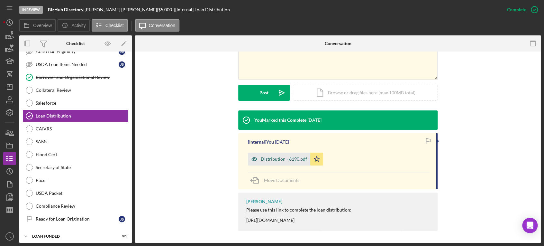
click at [273, 159] on div "Distribution - 6190.pdf" at bounding box center [284, 158] width 46 height 5
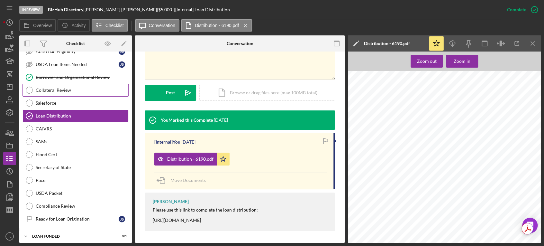
scroll to position [388, 0]
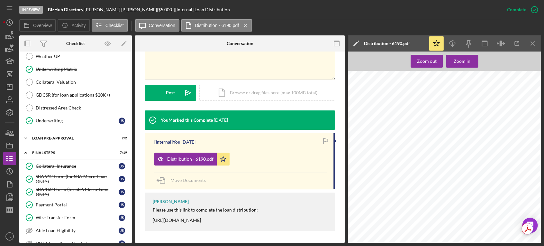
scroll to position [353, 0]
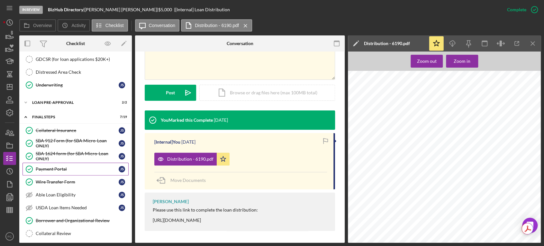
click at [76, 167] on div "Payment Portal" at bounding box center [77, 168] width 83 height 5
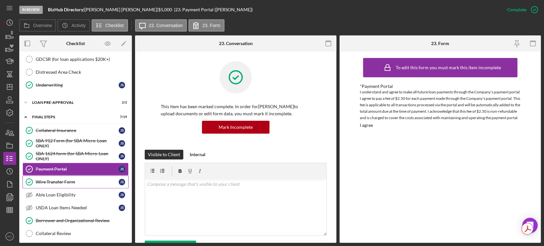
click at [60, 179] on div "Wire Transfer Form" at bounding box center [77, 181] width 83 height 5
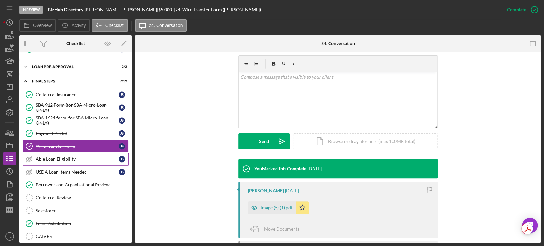
scroll to position [424, 0]
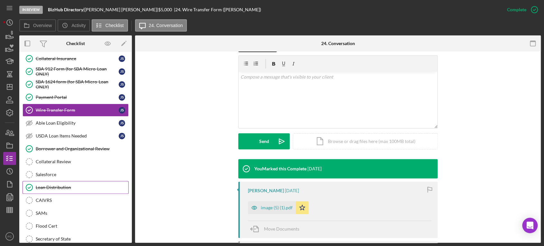
click at [68, 185] on div "Loan Distribution" at bounding box center [82, 187] width 93 height 5
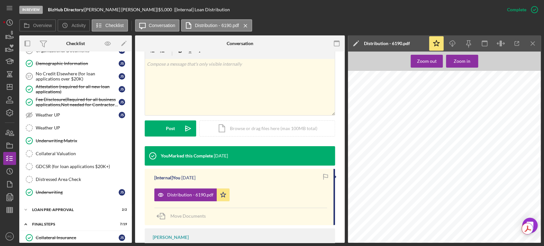
scroll to position [281, 0]
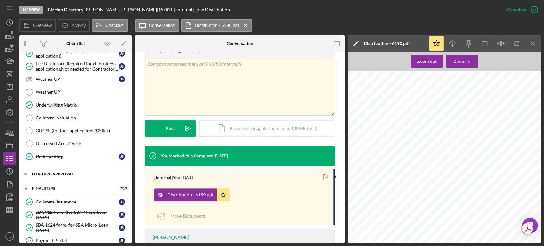
click at [50, 172] on div "LOAN PRE-APPROVAL" at bounding box center [78, 174] width 92 height 4
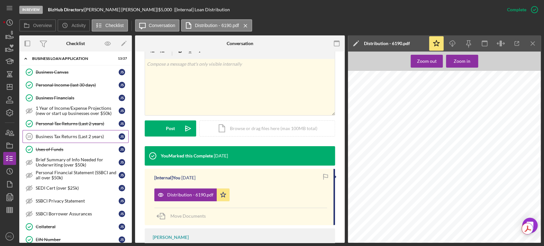
scroll to position [0, 0]
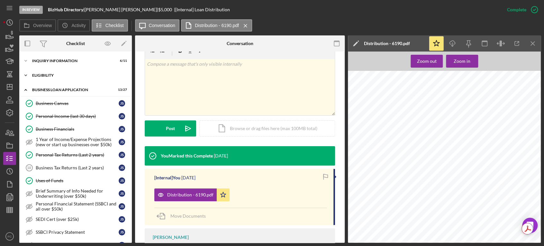
click at [43, 77] on div "ELIGIBILITY" at bounding box center [78, 75] width 92 height 4
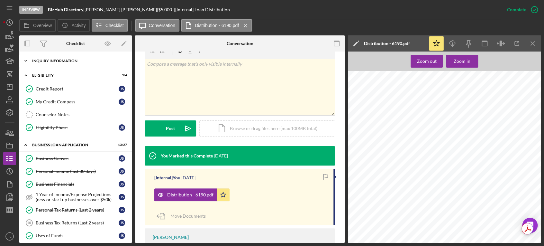
click at [58, 59] on div "INQUIRY INFORMATION" at bounding box center [78, 61] width 92 height 4
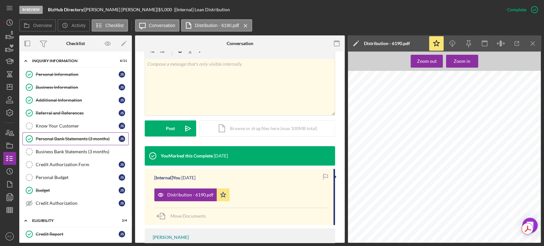
click at [54, 140] on div "Personal Bank Statements (3 months)" at bounding box center [77, 138] width 83 height 5
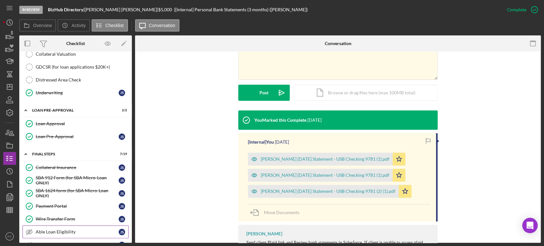
scroll to position [652, 0]
